Goal: Find specific page/section: Find specific page/section

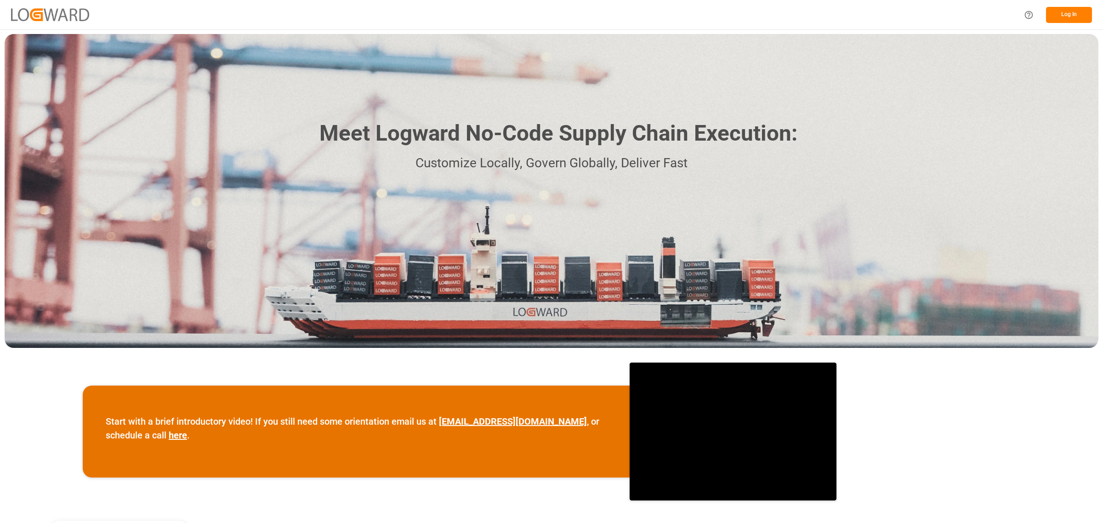
click at [1068, 8] on button "Log In" at bounding box center [1069, 15] width 46 height 16
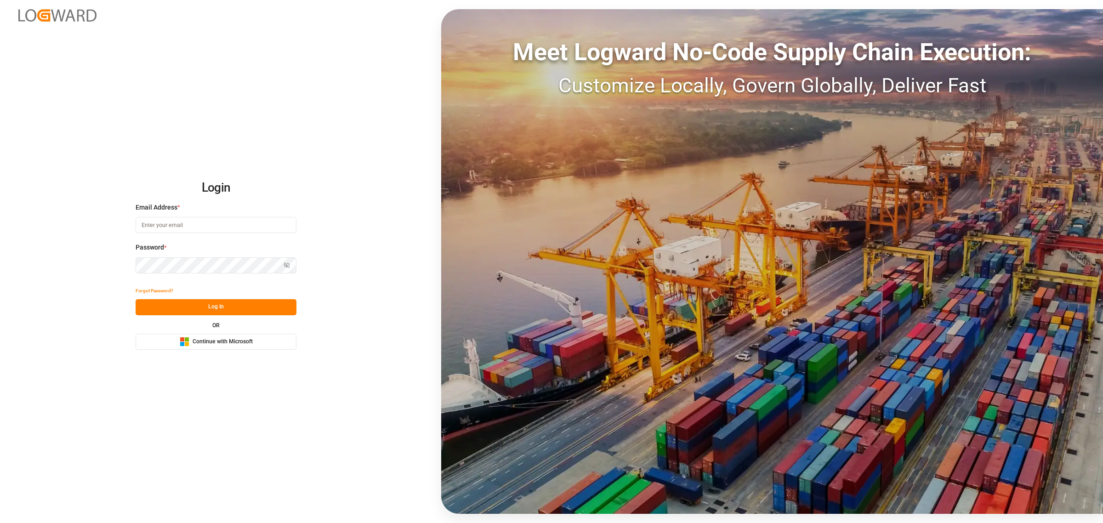
click at [211, 342] on span "Continue with Microsoft" at bounding box center [223, 342] width 60 height 8
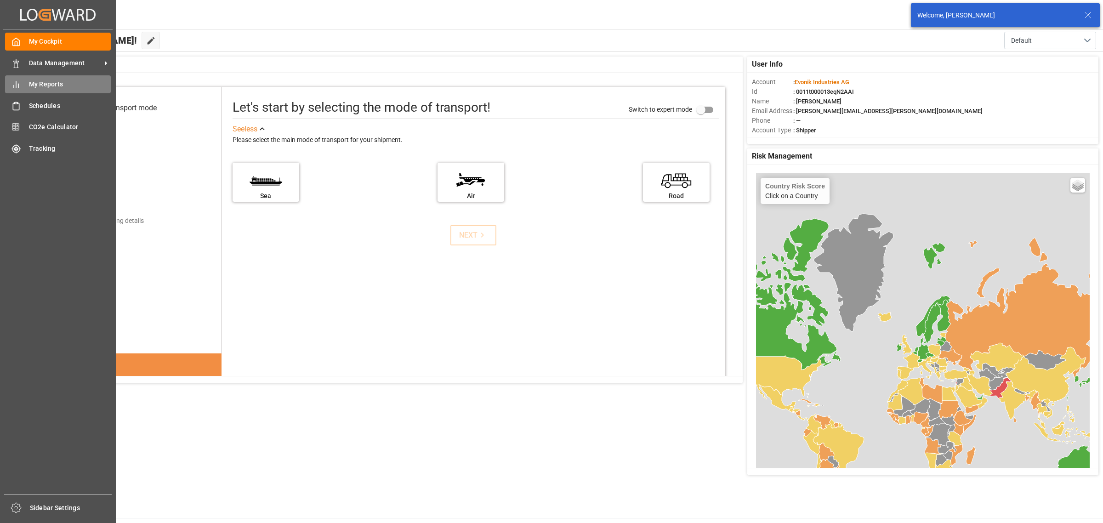
click at [39, 83] on span "My Reports" at bounding box center [70, 85] width 82 height 10
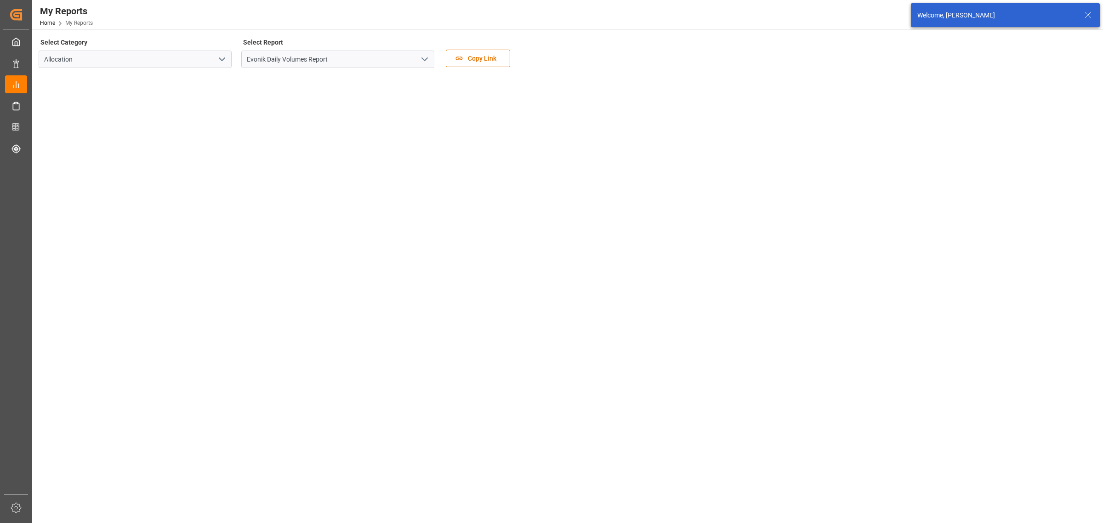
click at [424, 60] on polyline "open menu" at bounding box center [425, 59] width 6 height 3
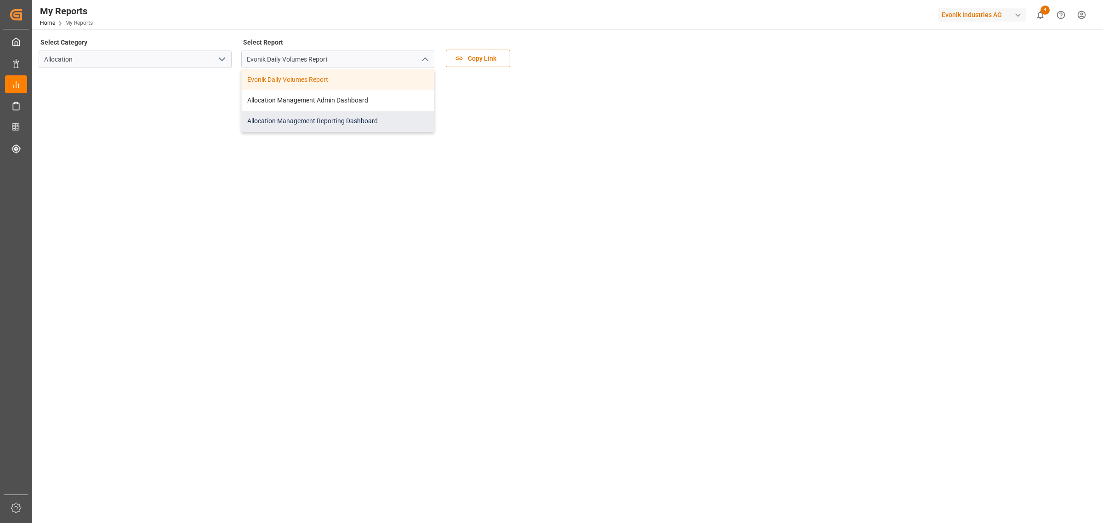
click at [330, 126] on div "Allocation Management Reporting Dashboard" at bounding box center [338, 121] width 192 height 21
